Goal: Task Accomplishment & Management: Use online tool/utility

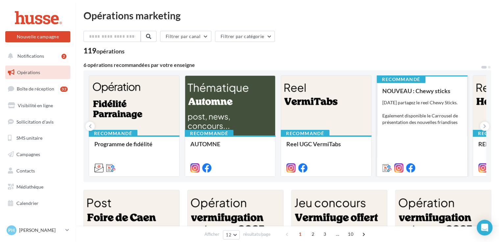
click at [438, 120] on div "Aujourd'hui partagez le reel Chewy Sticks. Egalement disponible le Carrousel de…" at bounding box center [421, 113] width 79 height 26
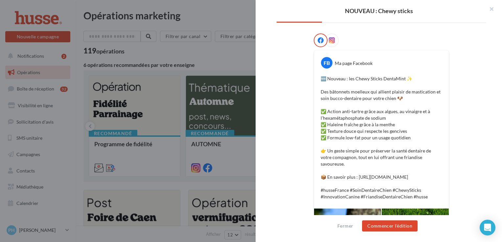
scroll to position [242, 0]
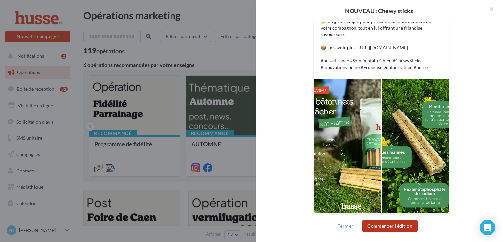
click at [384, 228] on button "Commencer l'édition" at bounding box center [390, 226] width 56 height 11
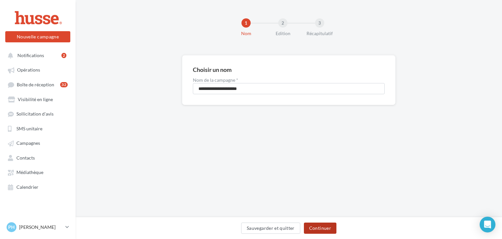
click at [311, 227] on button "Continuer" at bounding box center [320, 228] width 33 height 11
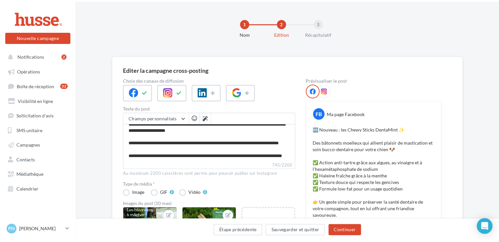
scroll to position [88, 0]
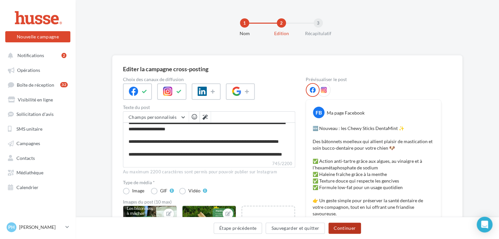
click at [342, 228] on button "Continuer" at bounding box center [344, 228] width 33 height 11
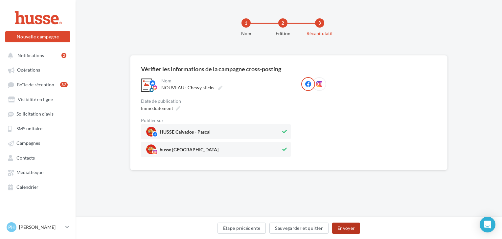
click at [345, 228] on button "Envoyer" at bounding box center [346, 228] width 28 height 11
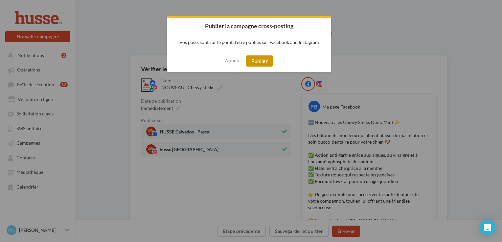
click at [257, 64] on button "Publier" at bounding box center [259, 61] width 27 height 11
click at [22, 58] on div at bounding box center [251, 121] width 502 height 242
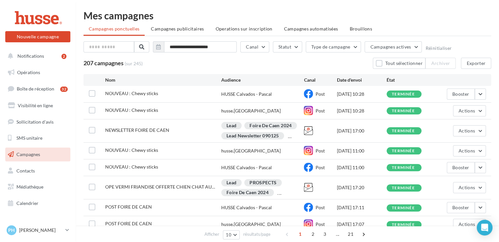
click at [30, 154] on span "Campagnes" at bounding box center [28, 155] width 24 height 6
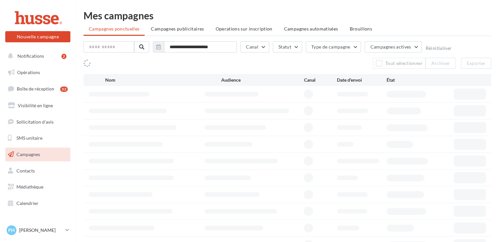
click at [29, 57] on span "Notifications" at bounding box center [30, 56] width 27 height 6
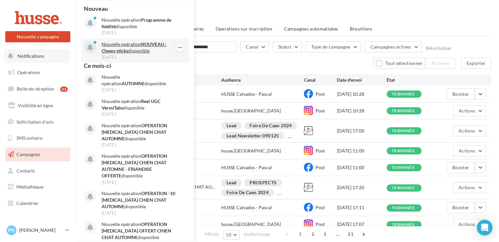
click at [123, 44] on p "Nouvelle opération NOUVEAU : Chewy sticks disponible" at bounding box center [139, 47] width 76 height 13
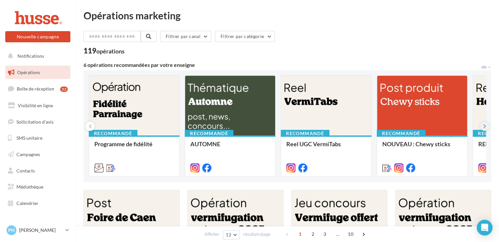
click at [484, 126] on icon at bounding box center [484, 126] width 3 height 7
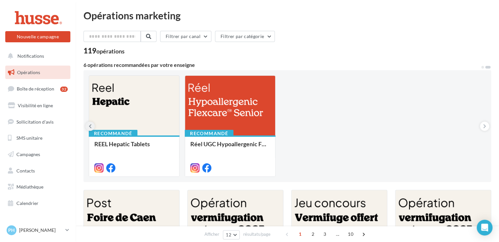
click at [89, 123] on icon at bounding box center [90, 126] width 3 height 7
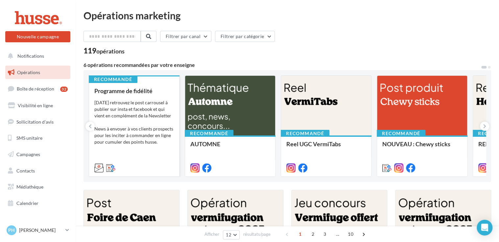
click at [127, 109] on div "Aujourd'hui retrouvez le post carrousel à publier sur insta et facebook et qui …" at bounding box center [133, 129] width 79 height 59
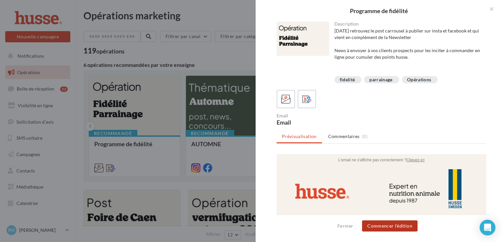
click at [387, 231] on button "Commencer l'édition" at bounding box center [390, 226] width 56 height 11
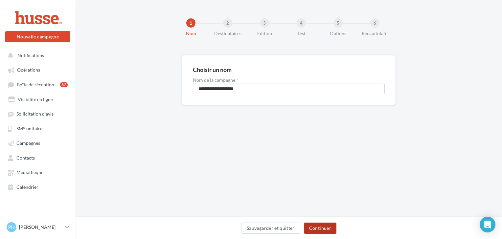
click at [318, 229] on button "Continuer" at bounding box center [320, 228] width 33 height 11
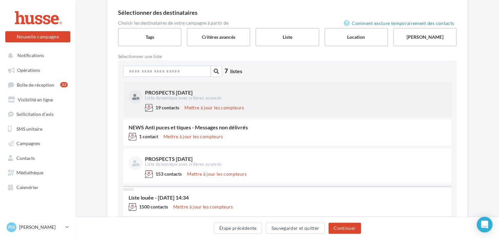
scroll to position [56, 0]
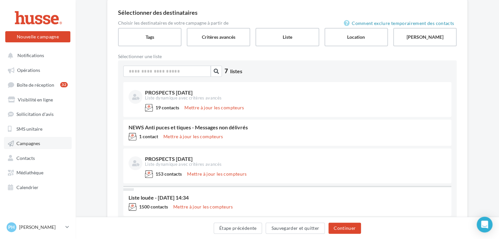
click at [25, 144] on span "Campagnes" at bounding box center [28, 144] width 24 height 6
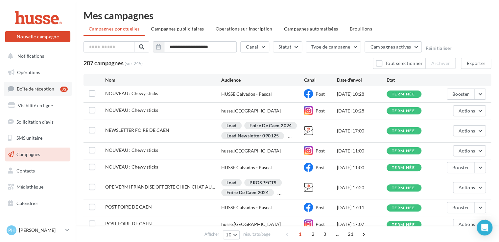
click at [30, 88] on span "Boîte de réception" at bounding box center [35, 89] width 37 height 6
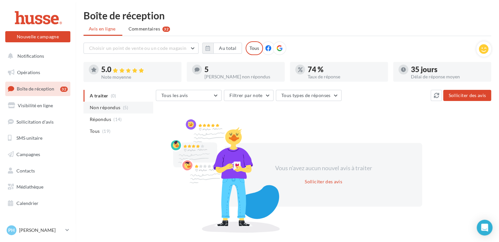
click at [102, 109] on span "Non répondus" at bounding box center [105, 107] width 31 height 7
